Goal: Task Accomplishment & Management: Manage account settings

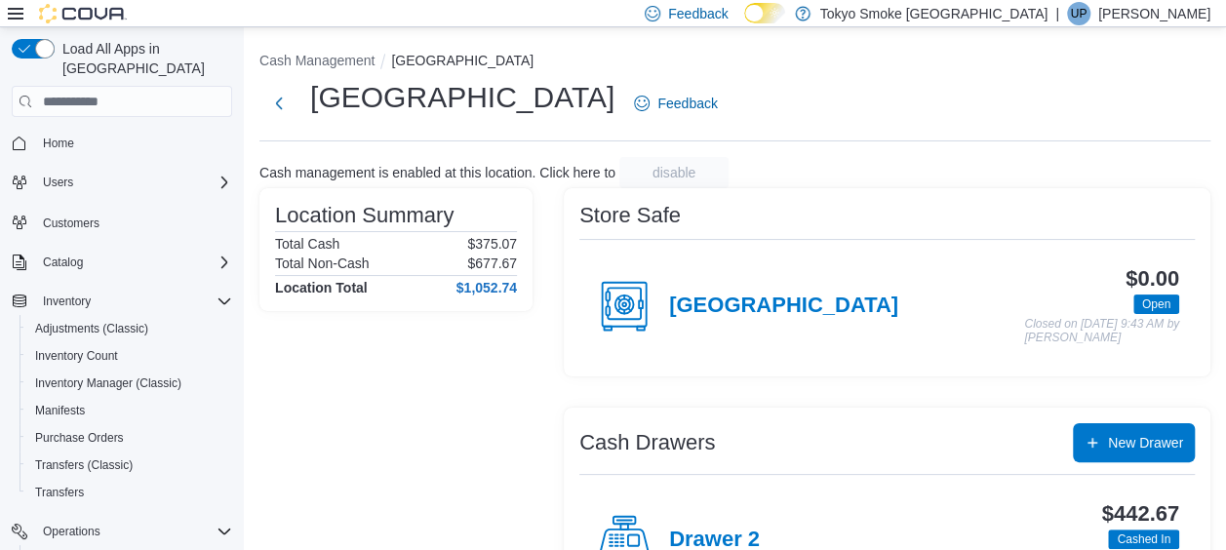
scroll to position [98, 0]
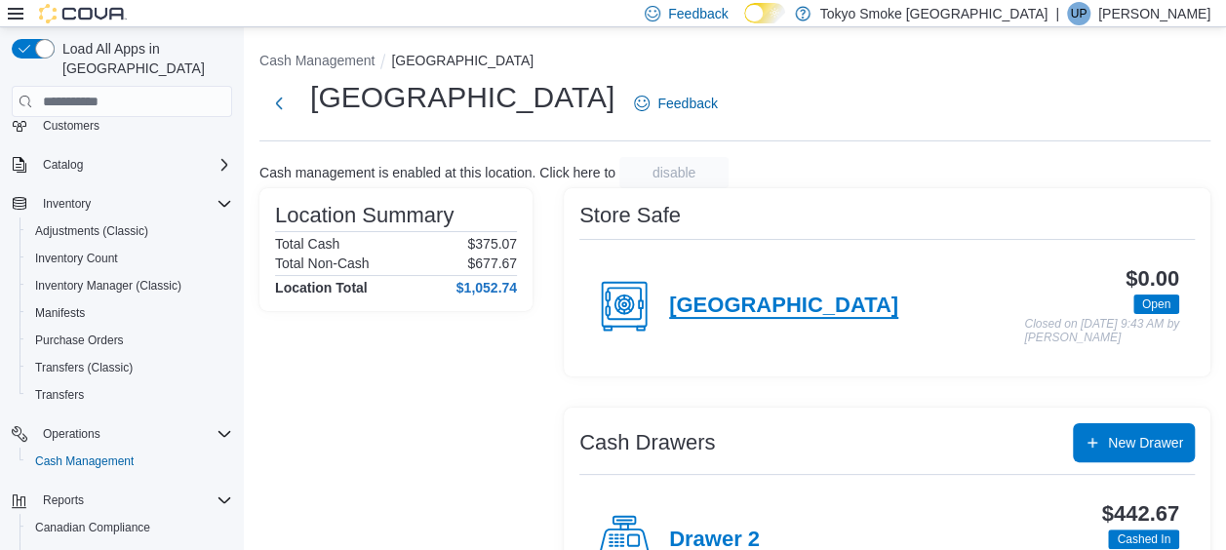
click at [705, 298] on h4 "[GEOGRAPHIC_DATA]" at bounding box center [783, 306] width 229 height 25
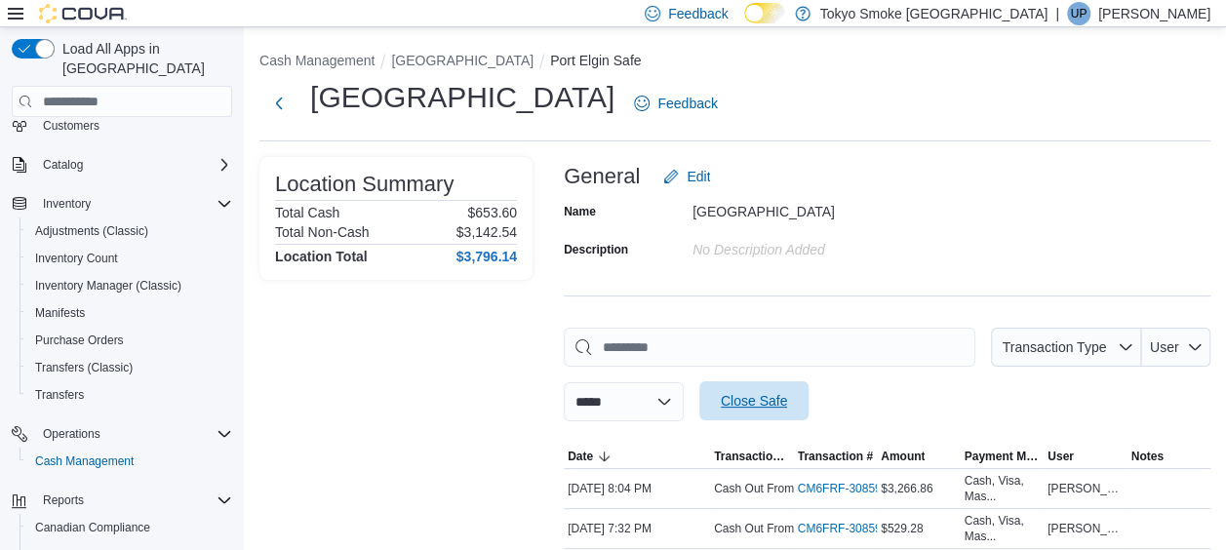
click at [797, 401] on span "Close Safe" at bounding box center [754, 400] width 86 height 39
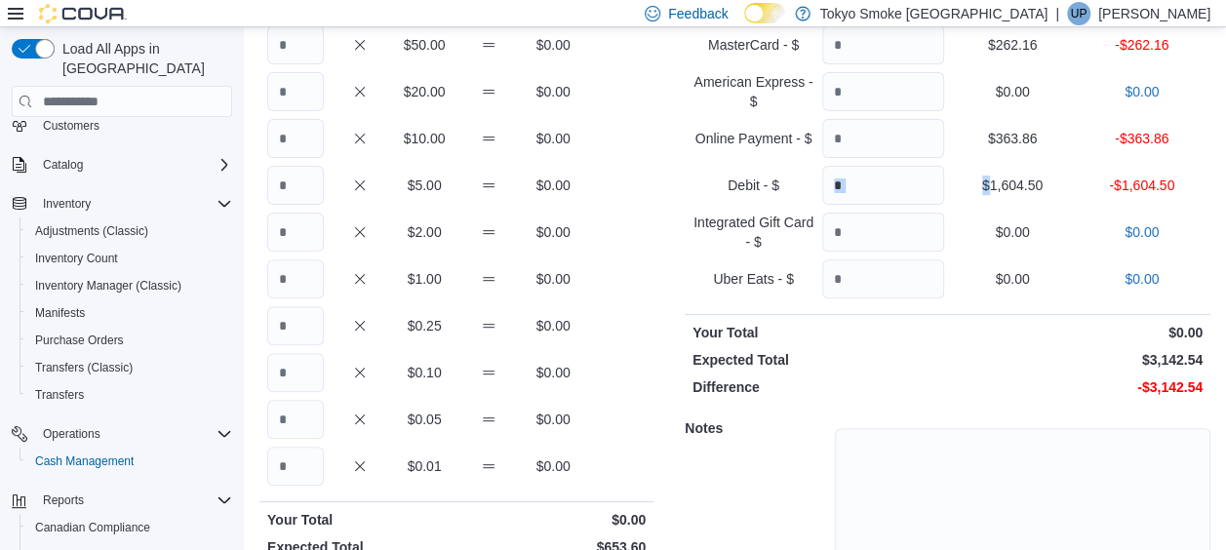
scroll to position [120, 0]
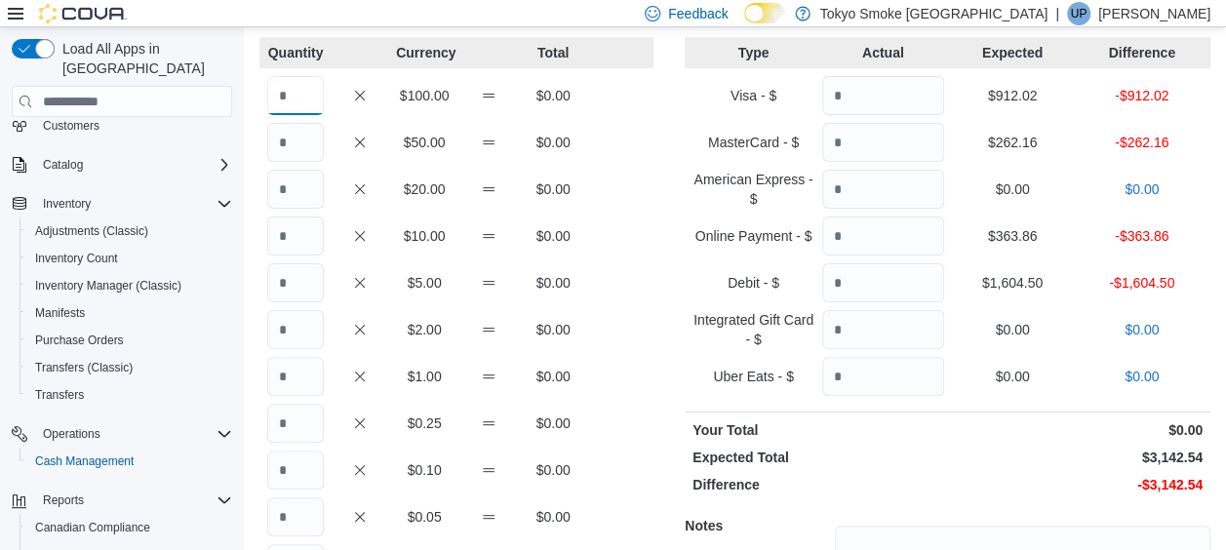
click at [317, 89] on input "Quantity" at bounding box center [295, 95] width 57 height 39
type input "*"
click at [292, 228] on input "Quantity" at bounding box center [295, 236] width 57 height 39
type input "*"
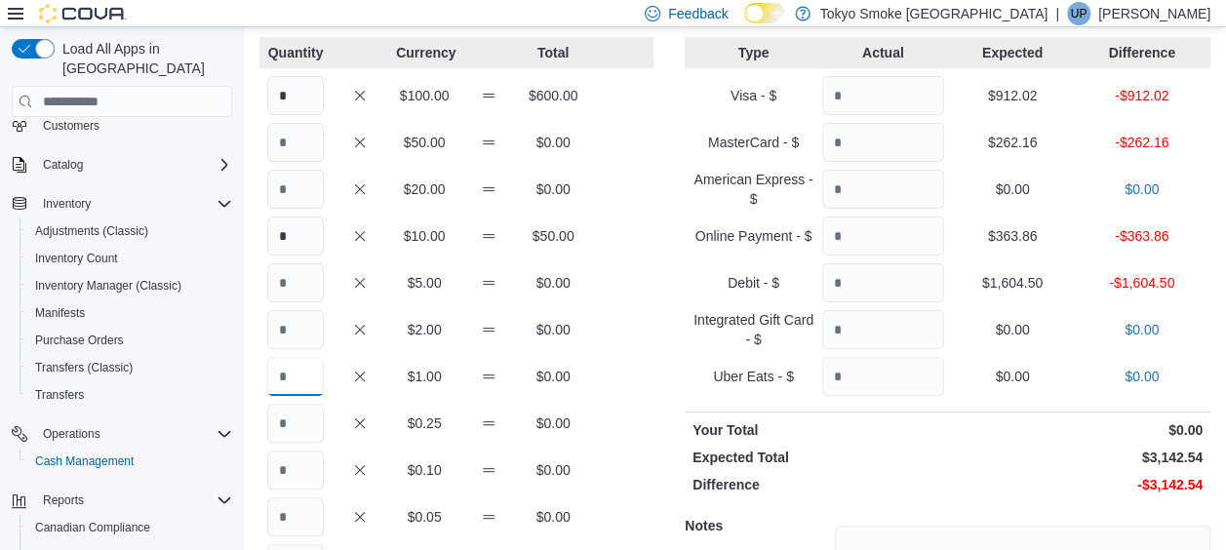
click at [296, 373] on input "Quantity" at bounding box center [295, 376] width 57 height 39
type input "*"
click at [290, 470] on input "Quantity" at bounding box center [295, 470] width 57 height 39
type input "*"
click at [930, 95] on input "Quantity" at bounding box center [883, 95] width 122 height 39
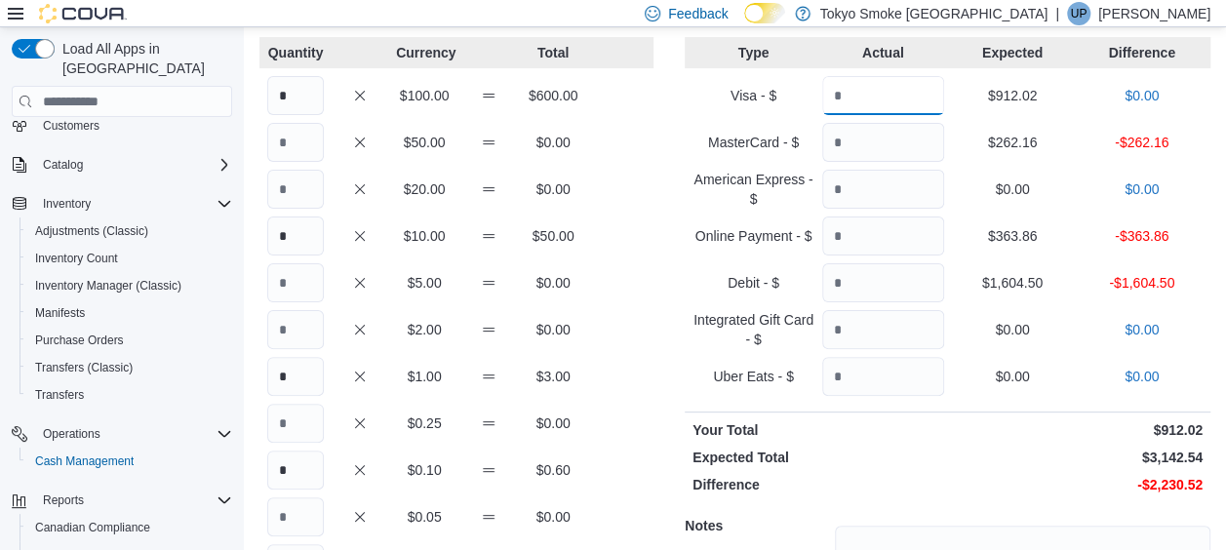
type input "******"
click at [935, 144] on input "Quantity" at bounding box center [883, 142] width 122 height 39
type input "******"
click at [887, 233] on input "Quantity" at bounding box center [883, 236] width 122 height 39
type input "******"
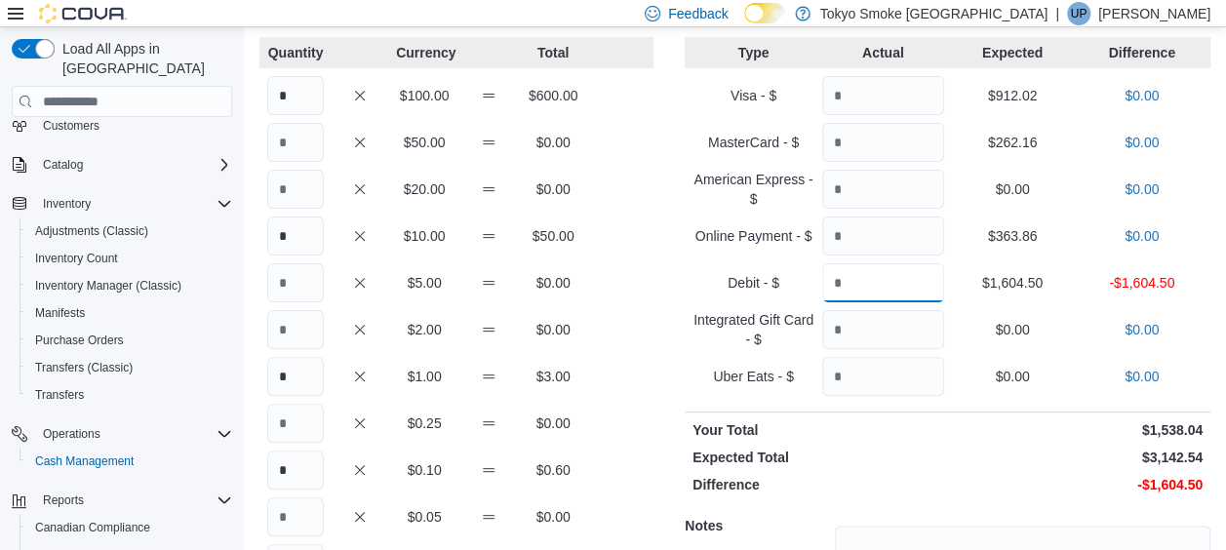
click at [899, 275] on input "Quantity" at bounding box center [883, 282] width 122 height 39
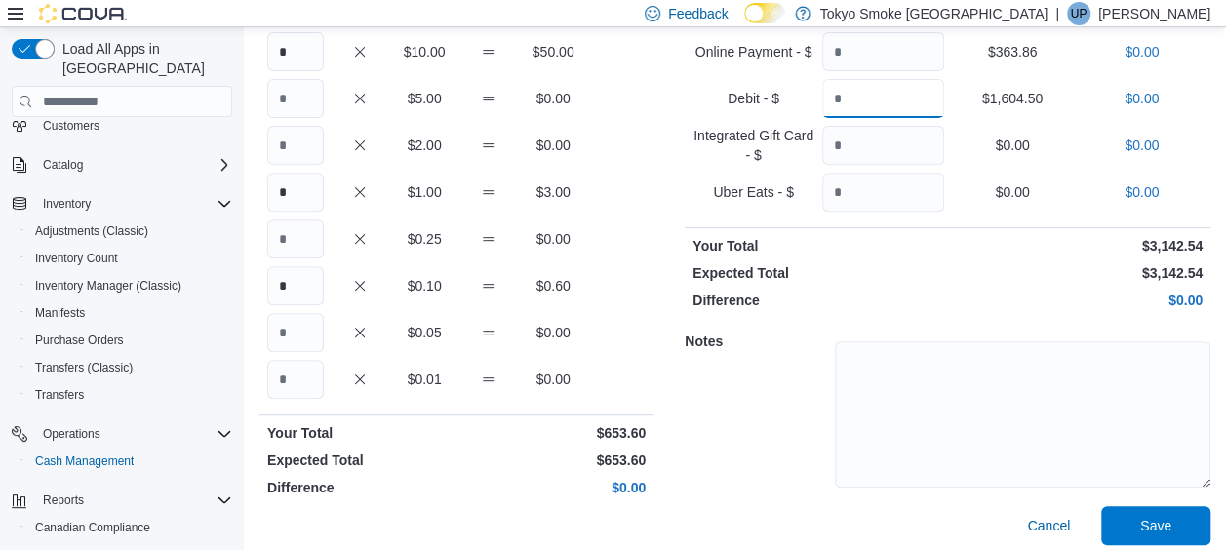
scroll to position [315, 0]
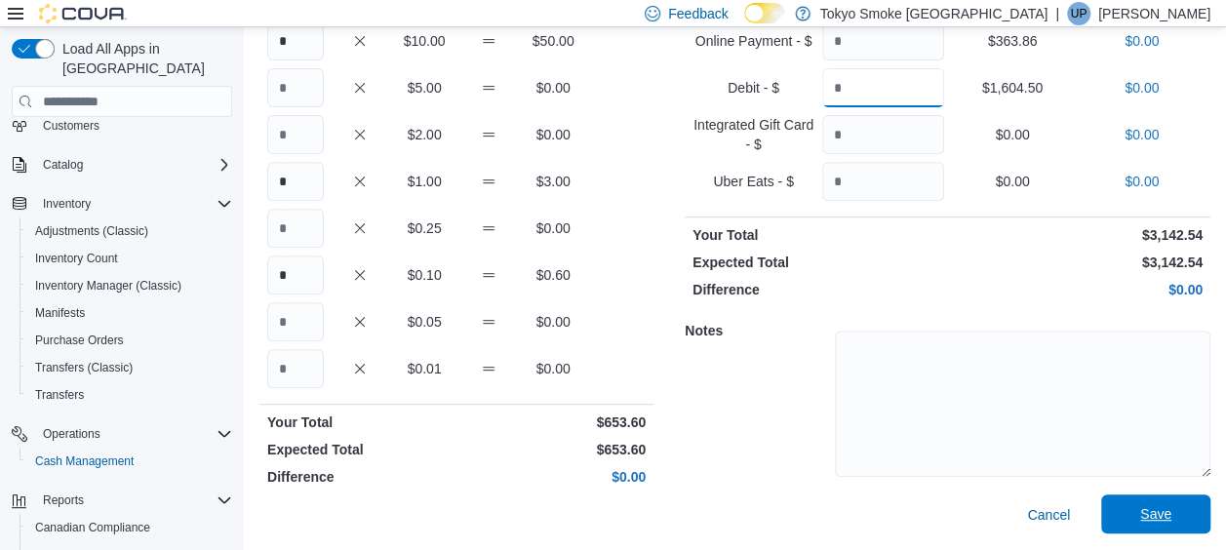
type input "*******"
click at [1145, 518] on span "Save" at bounding box center [1156, 513] width 86 height 39
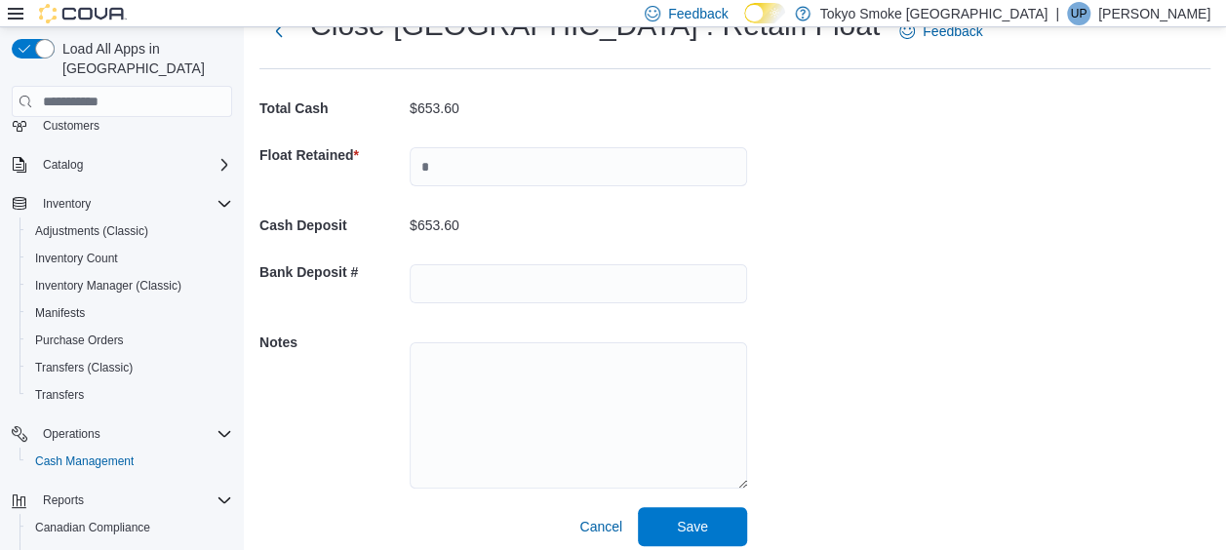
scroll to position [84, 0]
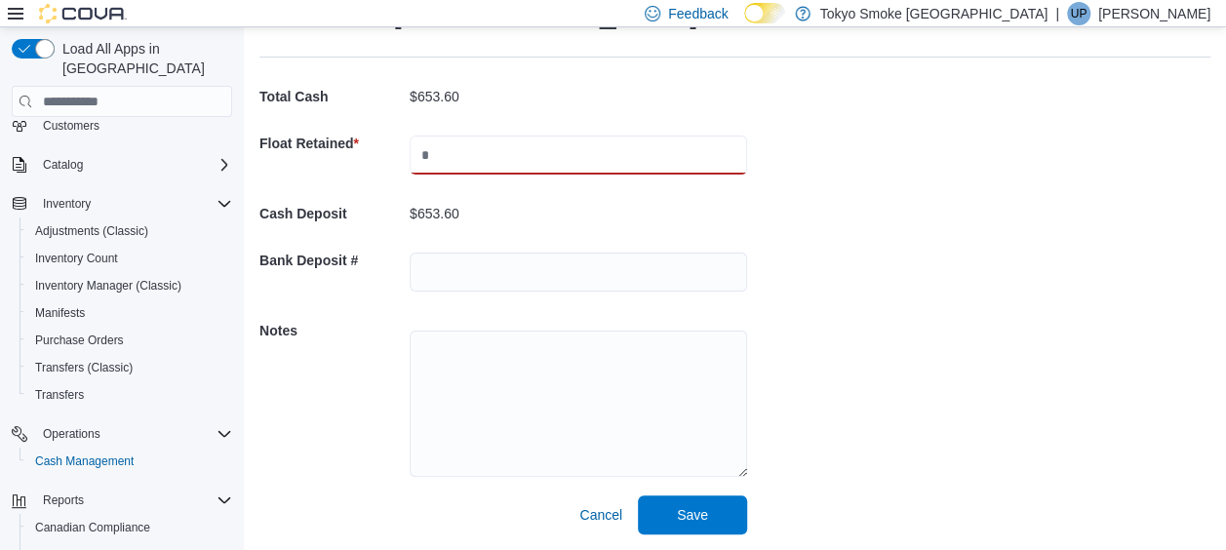
click at [529, 150] on input "text" at bounding box center [578, 155] width 337 height 39
type input "***"
click at [674, 519] on span "Save" at bounding box center [693, 513] width 86 height 39
